Goal: Task Accomplishment & Management: Use online tool/utility

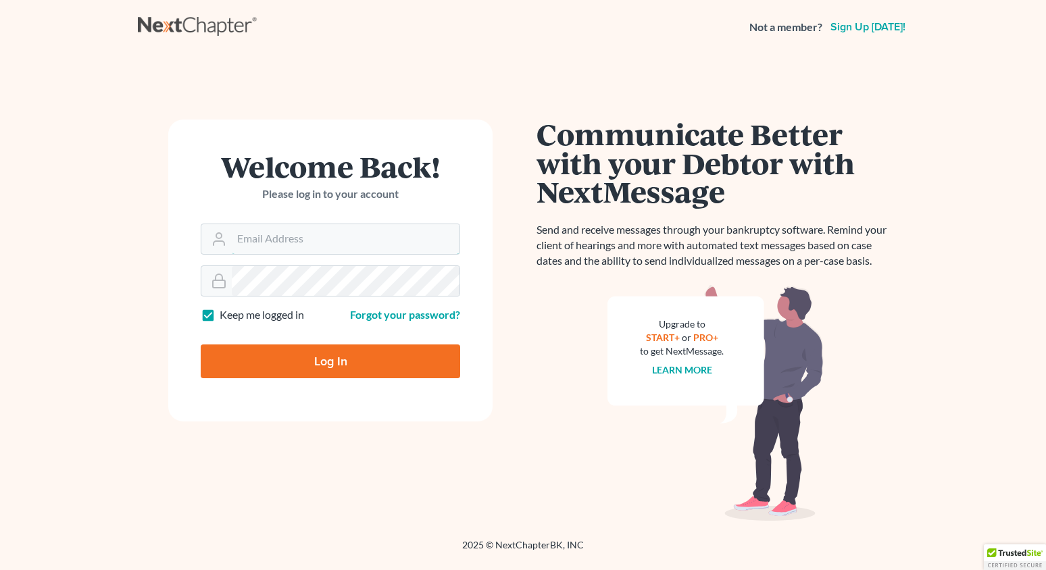
type input "[EMAIL_ADDRESS][DOMAIN_NAME]"
click at [344, 353] on input "Log In" at bounding box center [330, 361] width 259 height 34
type input "Thinking..."
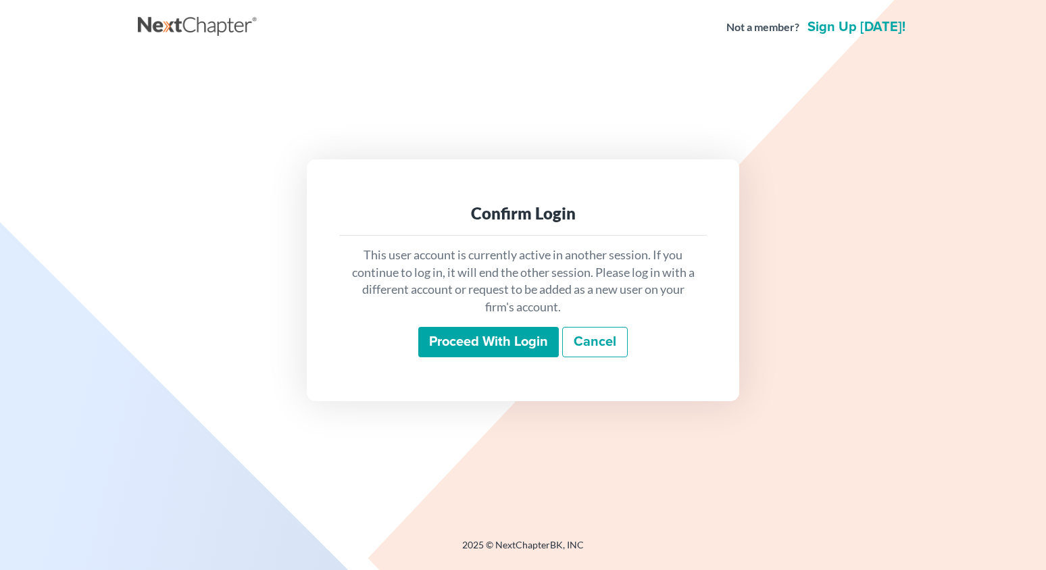
click at [453, 332] on input "Proceed with login" at bounding box center [488, 342] width 140 height 31
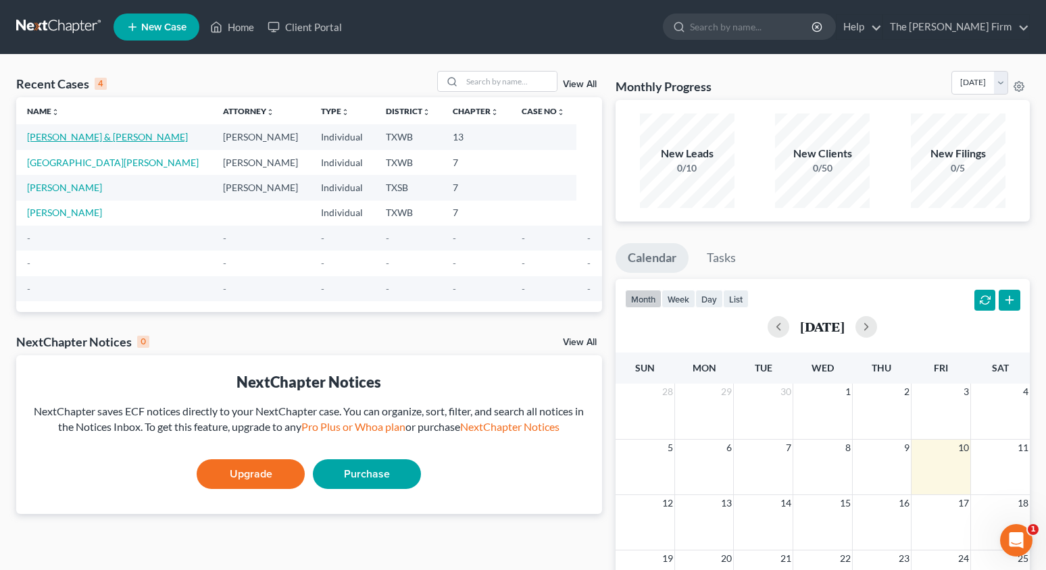
click at [98, 133] on link "Gilliam, Hunter & Brannon, Ashlyn" at bounding box center [107, 136] width 161 height 11
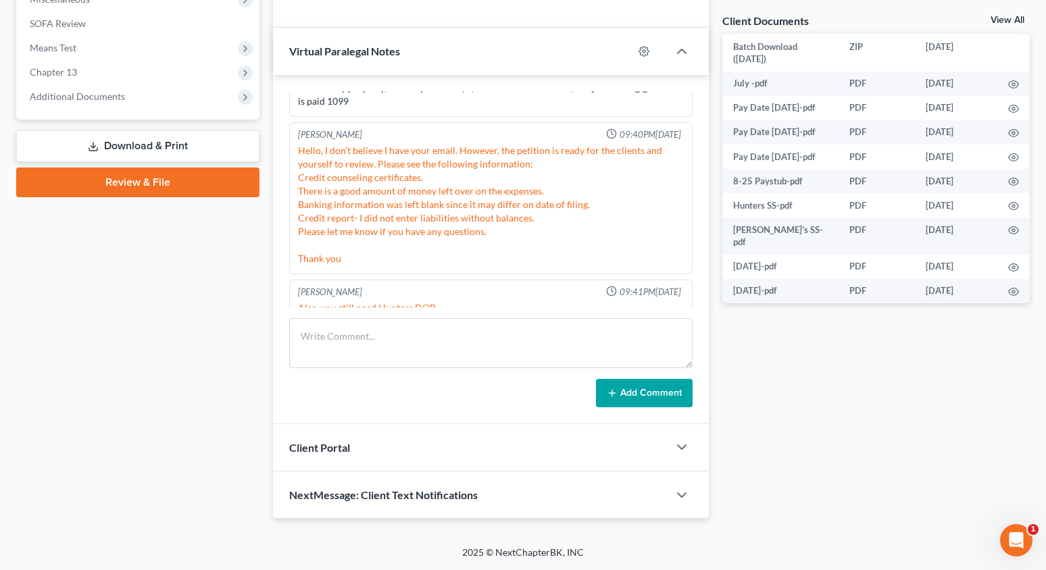
scroll to position [493, 0]
